Goal: Task Accomplishment & Management: Use online tool/utility

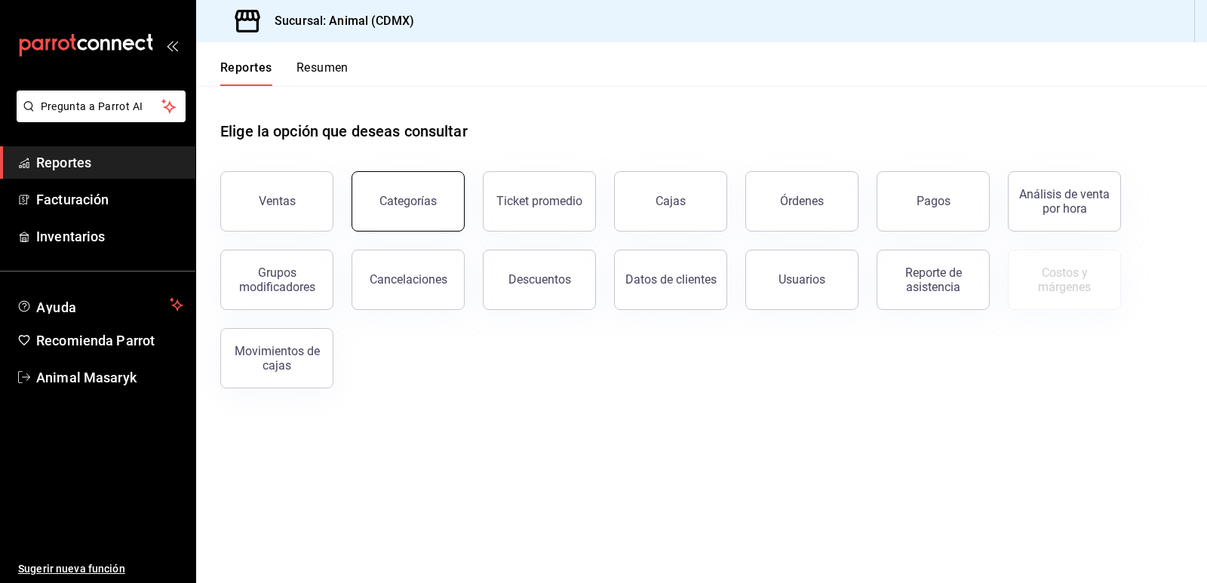
click at [431, 205] on div "Categorías" at bounding box center [408, 201] width 57 height 14
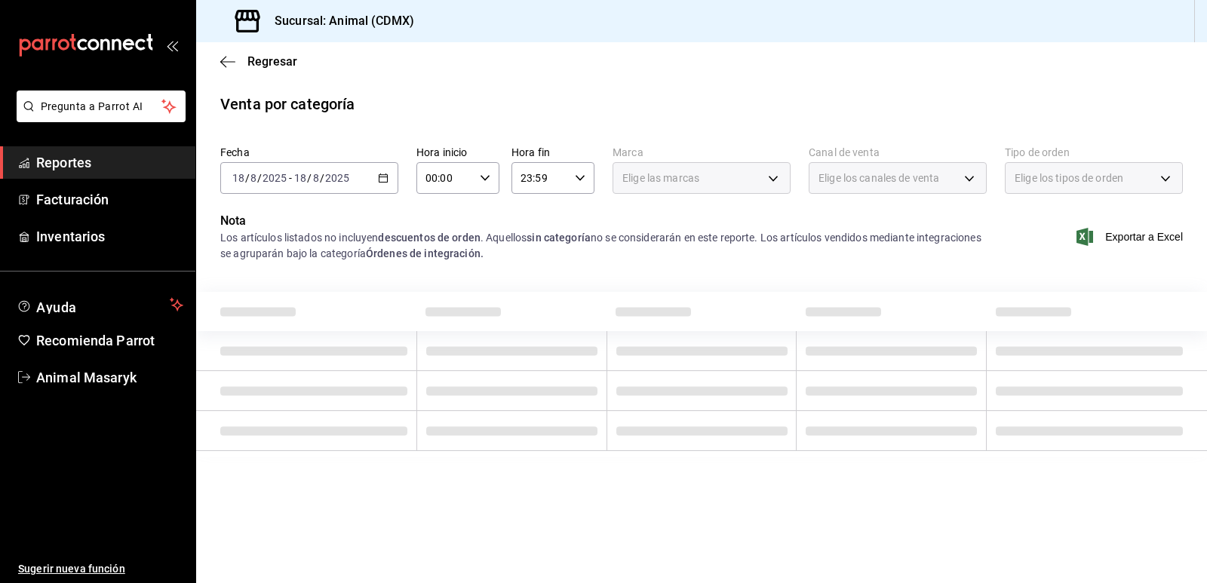
click at [380, 175] on \(Stroke\) "button" at bounding box center [383, 178] width 9 height 8
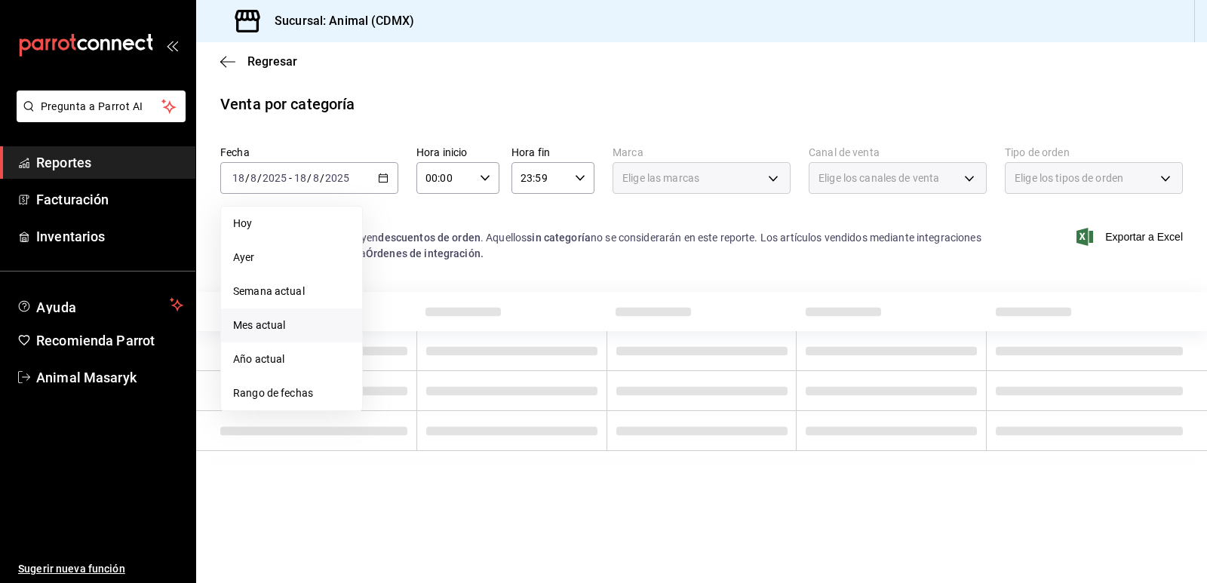
click at [294, 331] on span "Mes actual" at bounding box center [291, 326] width 117 height 16
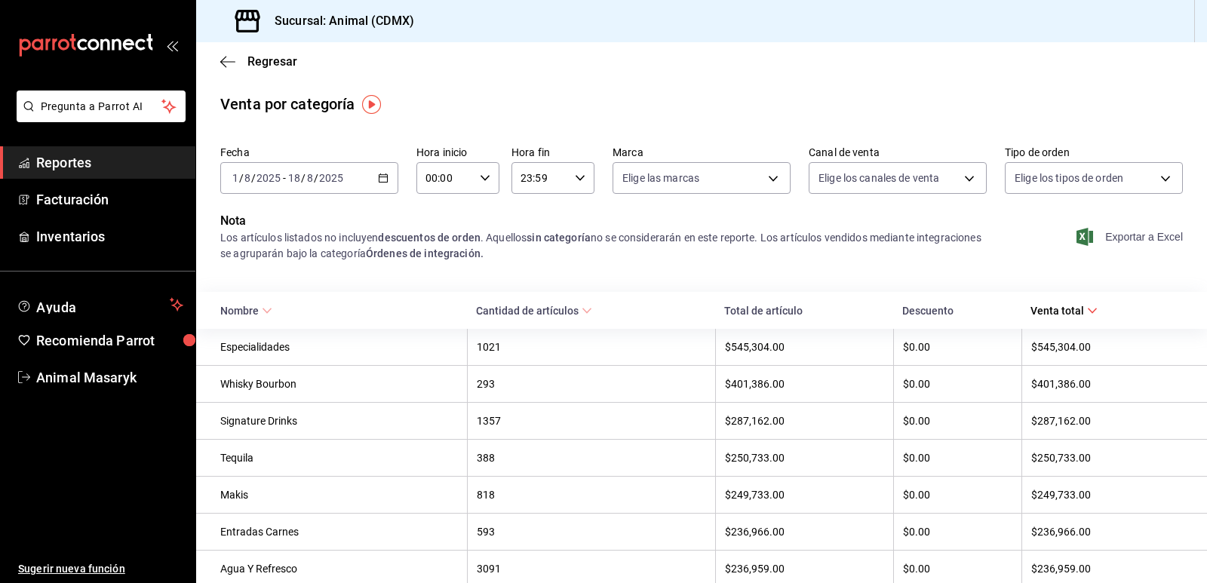
click at [1143, 238] on span "Exportar a Excel" at bounding box center [1131, 237] width 103 height 18
